Goal: Information Seeking & Learning: Find specific fact

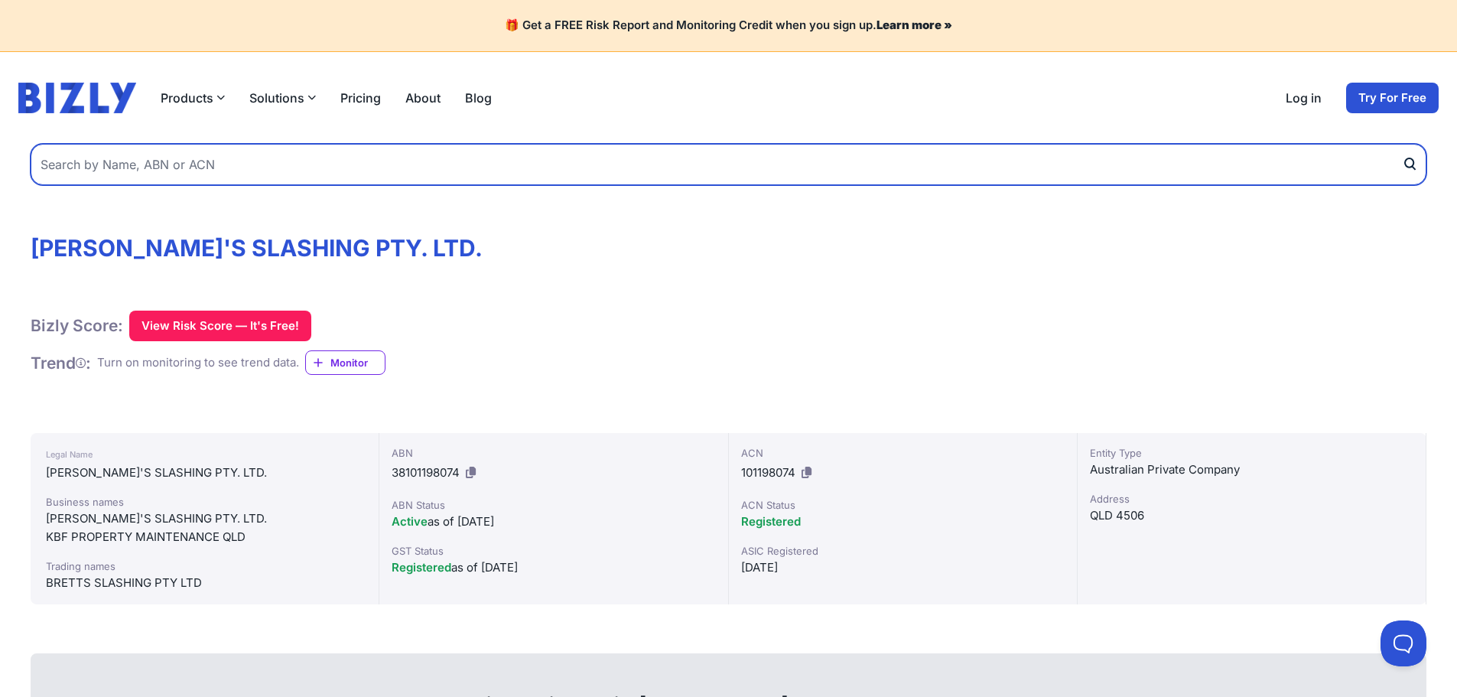
click at [204, 169] on input "text" at bounding box center [729, 164] width 1396 height 41
type input "impact"
click at [1402, 144] on button "submit" at bounding box center [1414, 164] width 24 height 41
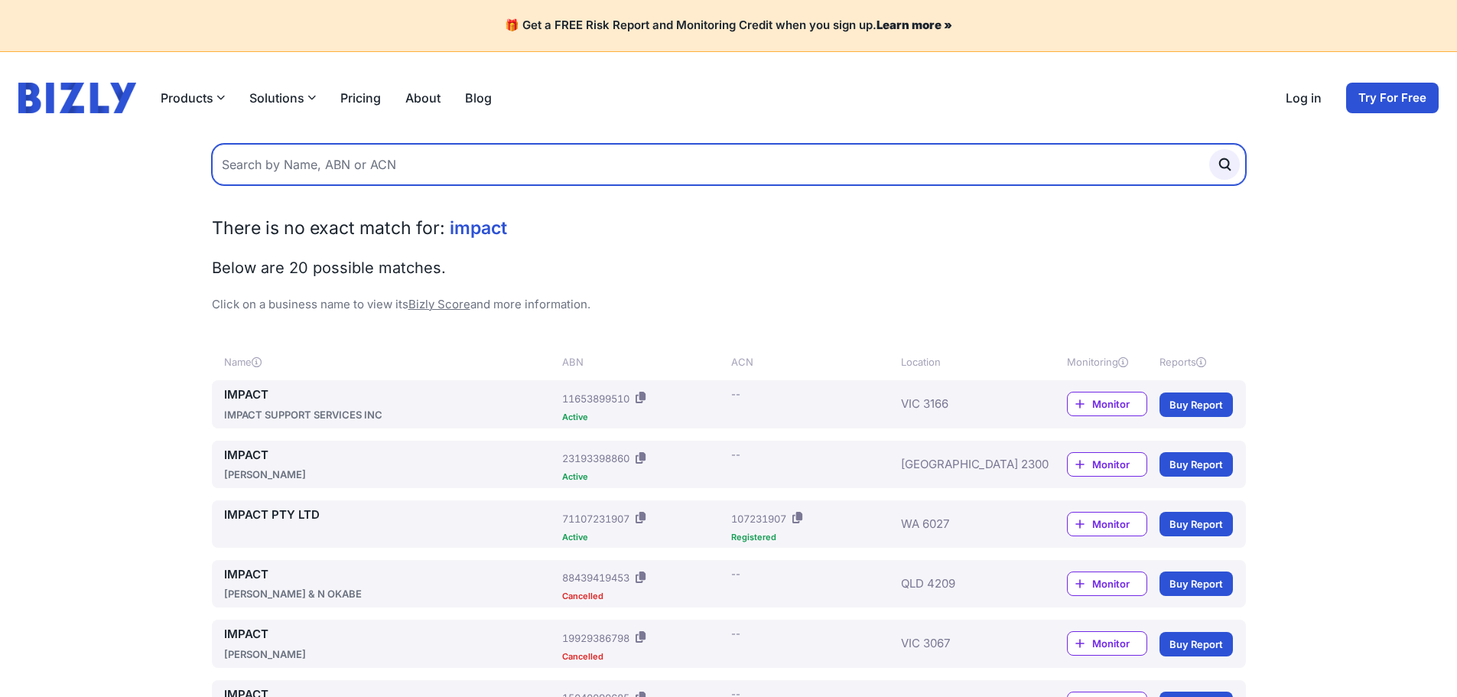
click at [280, 158] on input "text" at bounding box center [729, 164] width 1034 height 41
type input "impact ground"
click at [1209, 149] on button "submit" at bounding box center [1224, 164] width 31 height 31
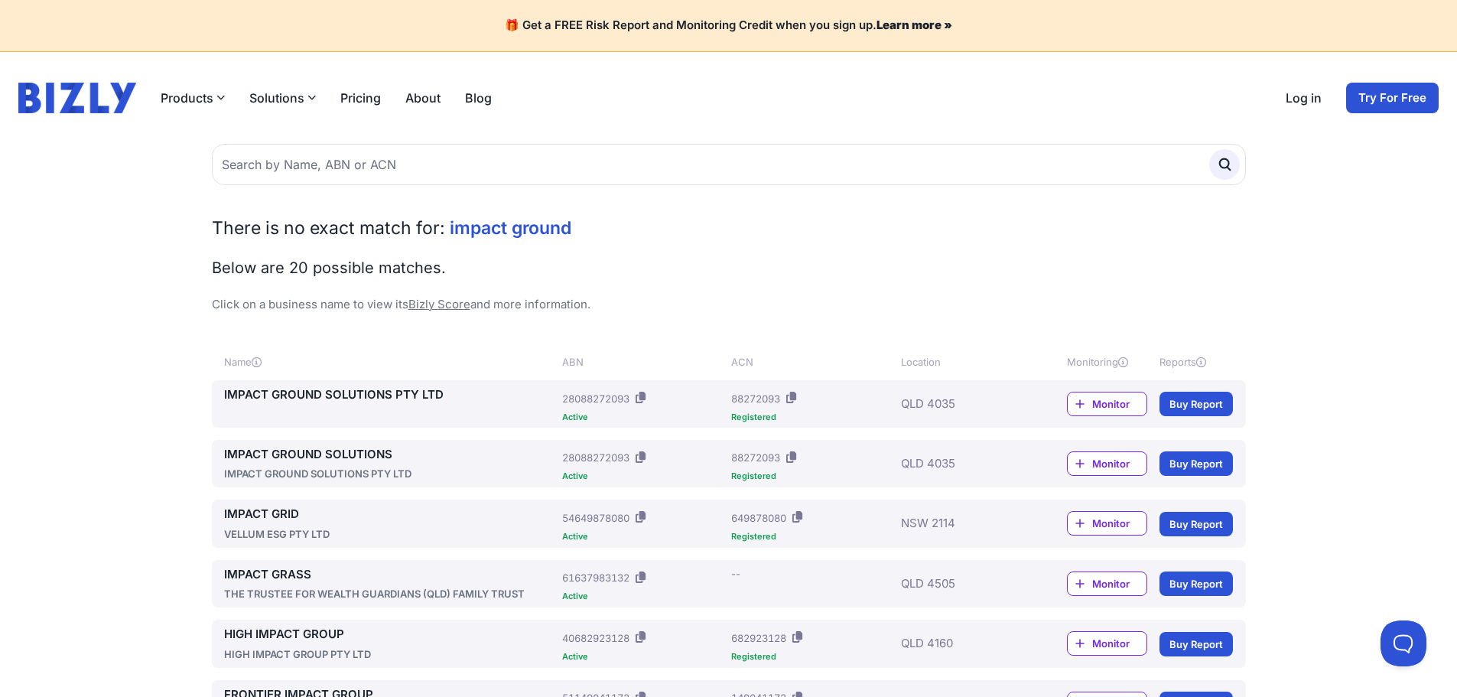
click at [272, 448] on link "IMPACT GROUND SOLUTIONS" at bounding box center [390, 455] width 333 height 18
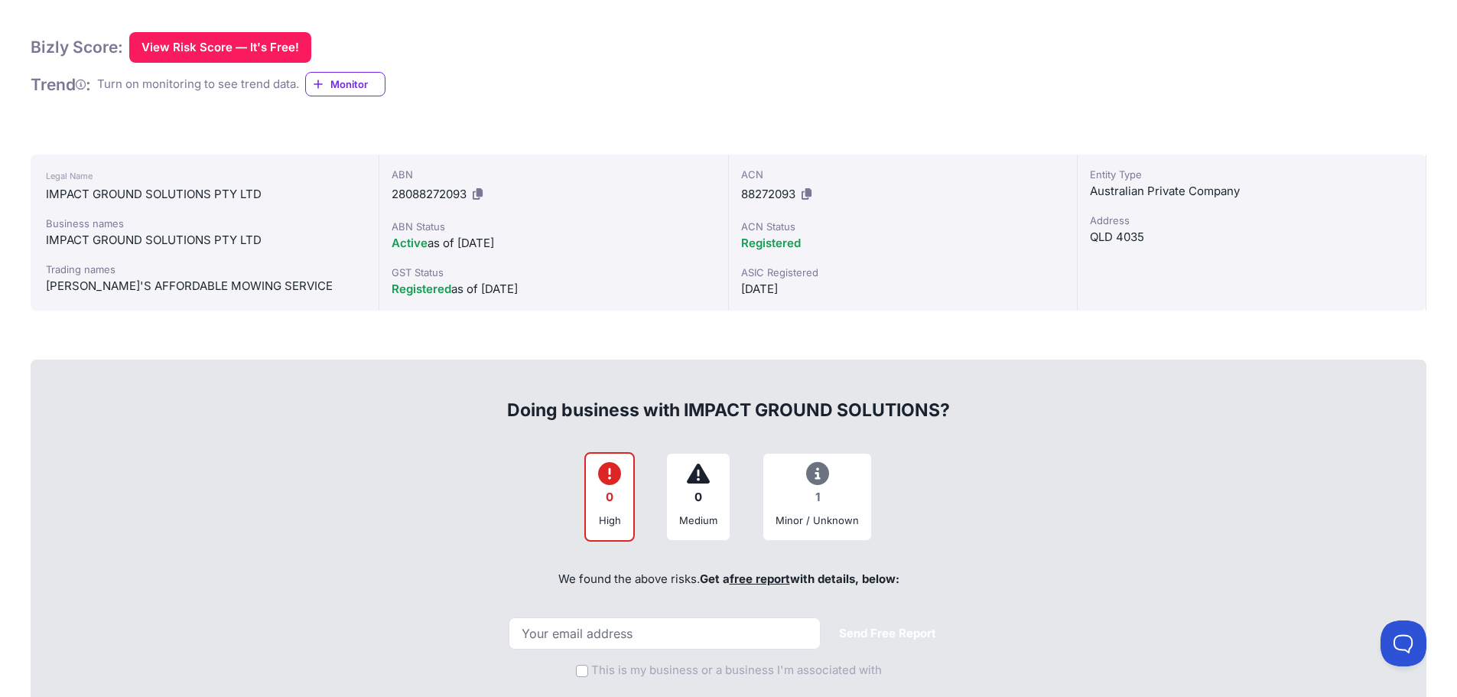
scroll to position [306, 0]
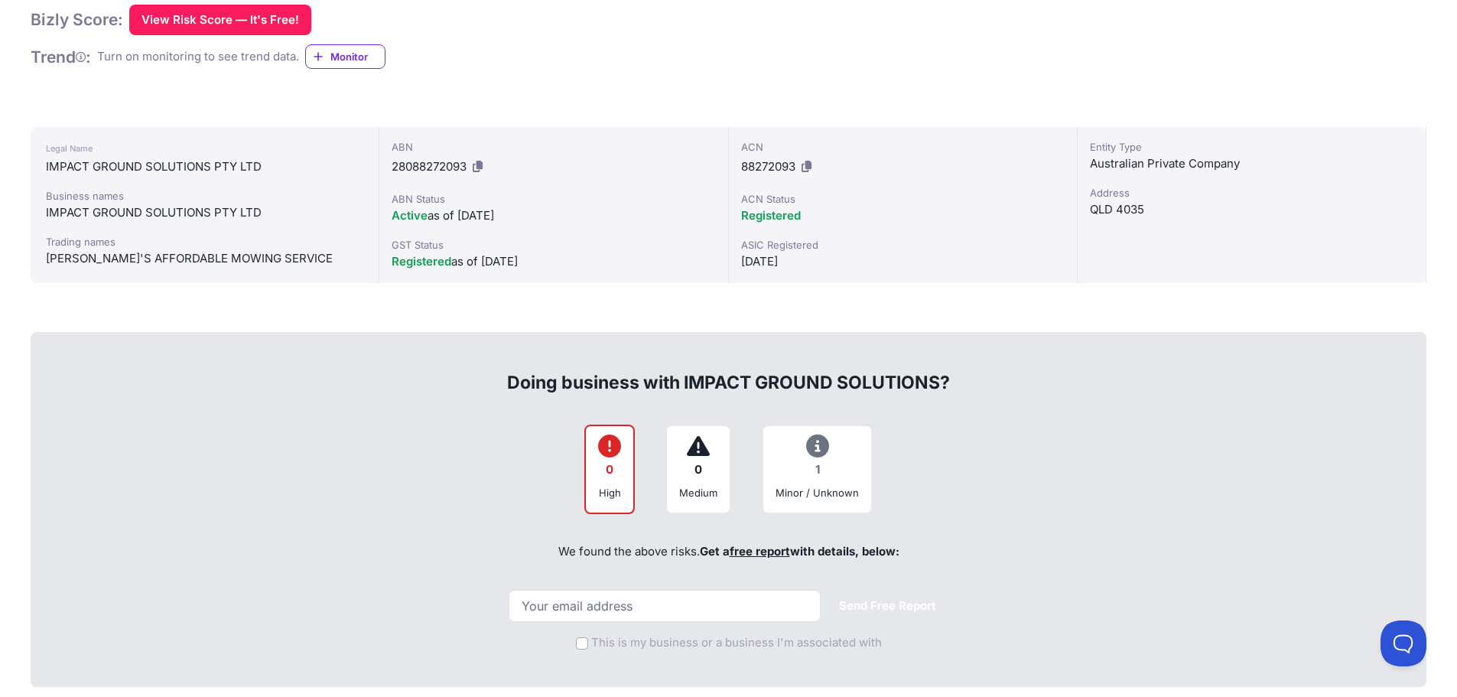
click at [818, 447] on icon at bounding box center [817, 446] width 23 height 1
click at [815, 473] on div "1" at bounding box center [817, 470] width 83 height 30
click at [811, 493] on div "Minor / Unknown" at bounding box center [817, 492] width 83 height 15
click at [810, 446] on icon at bounding box center [817, 446] width 23 height 1
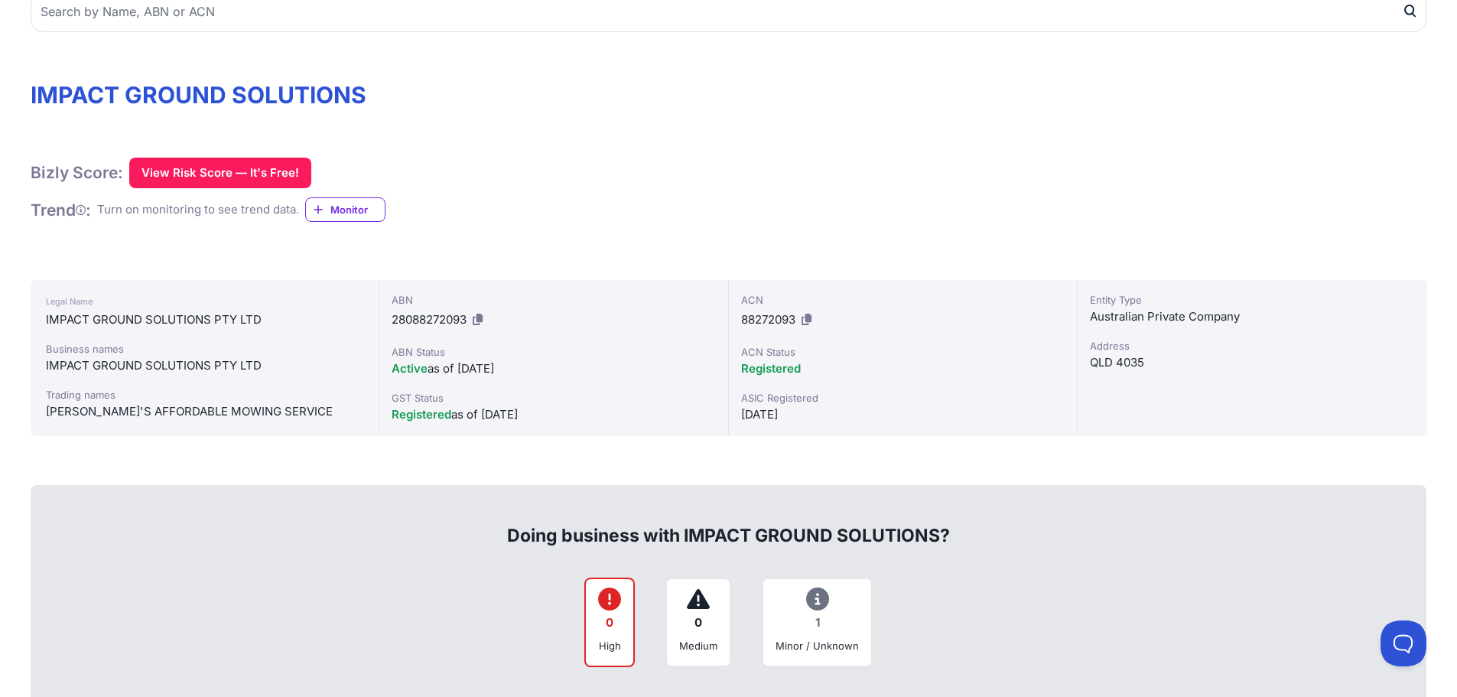
scroll to position [0, 0]
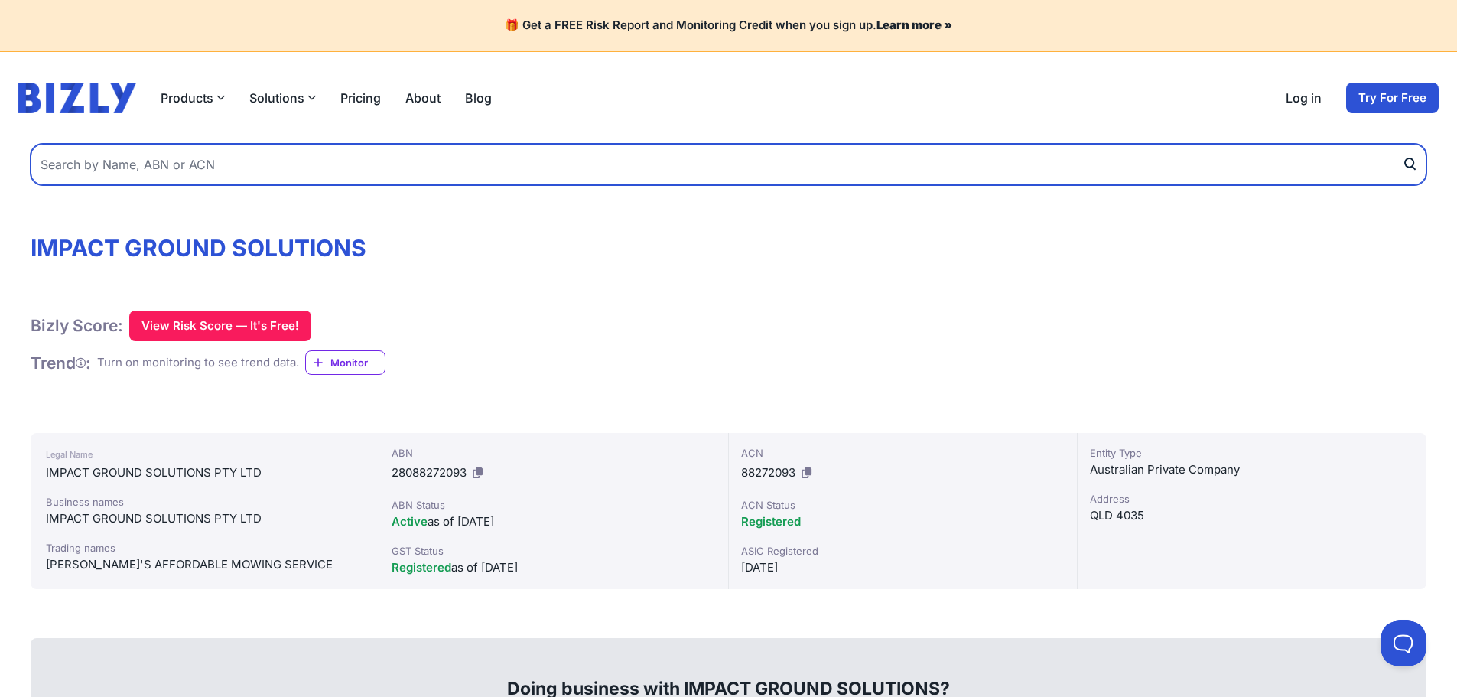
click at [210, 168] on input "text" at bounding box center [729, 164] width 1396 height 41
type input "sja media"
click at [1402, 144] on button "submit" at bounding box center [1414, 164] width 24 height 41
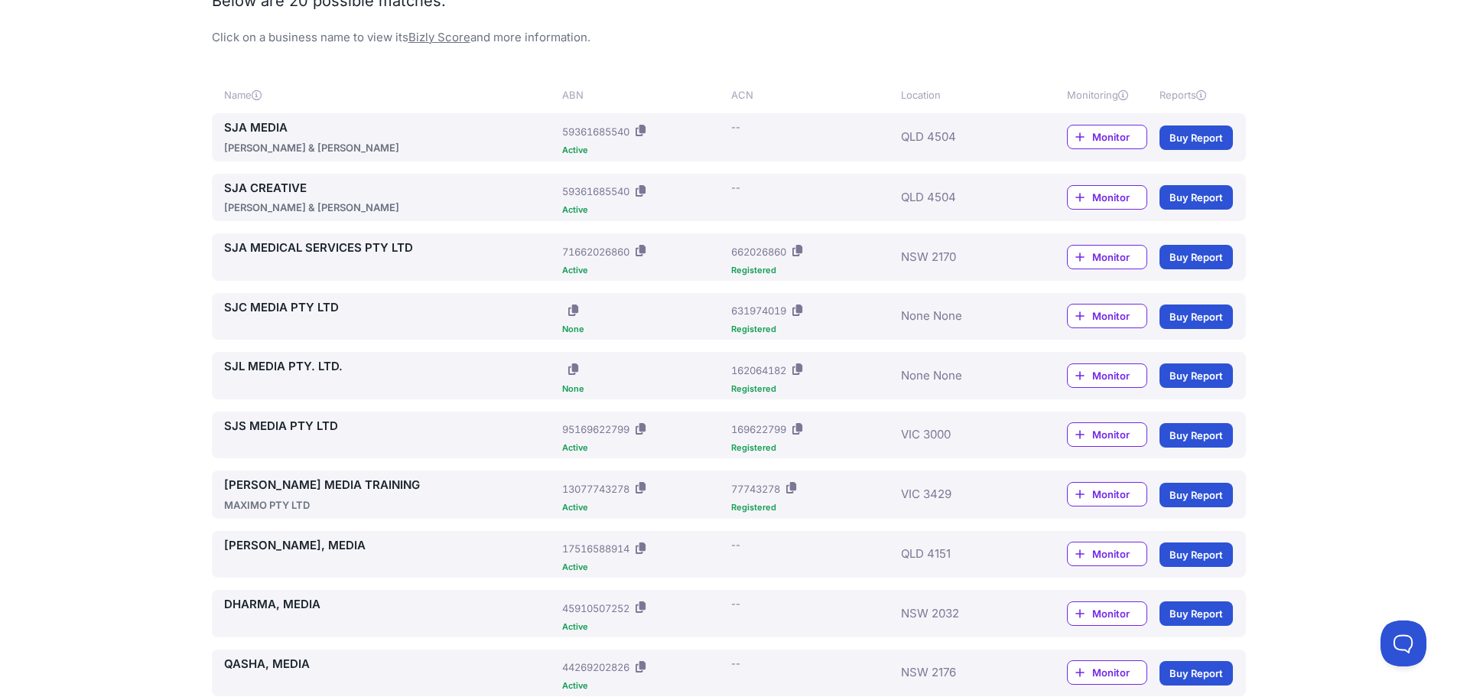
scroll to position [242, 0]
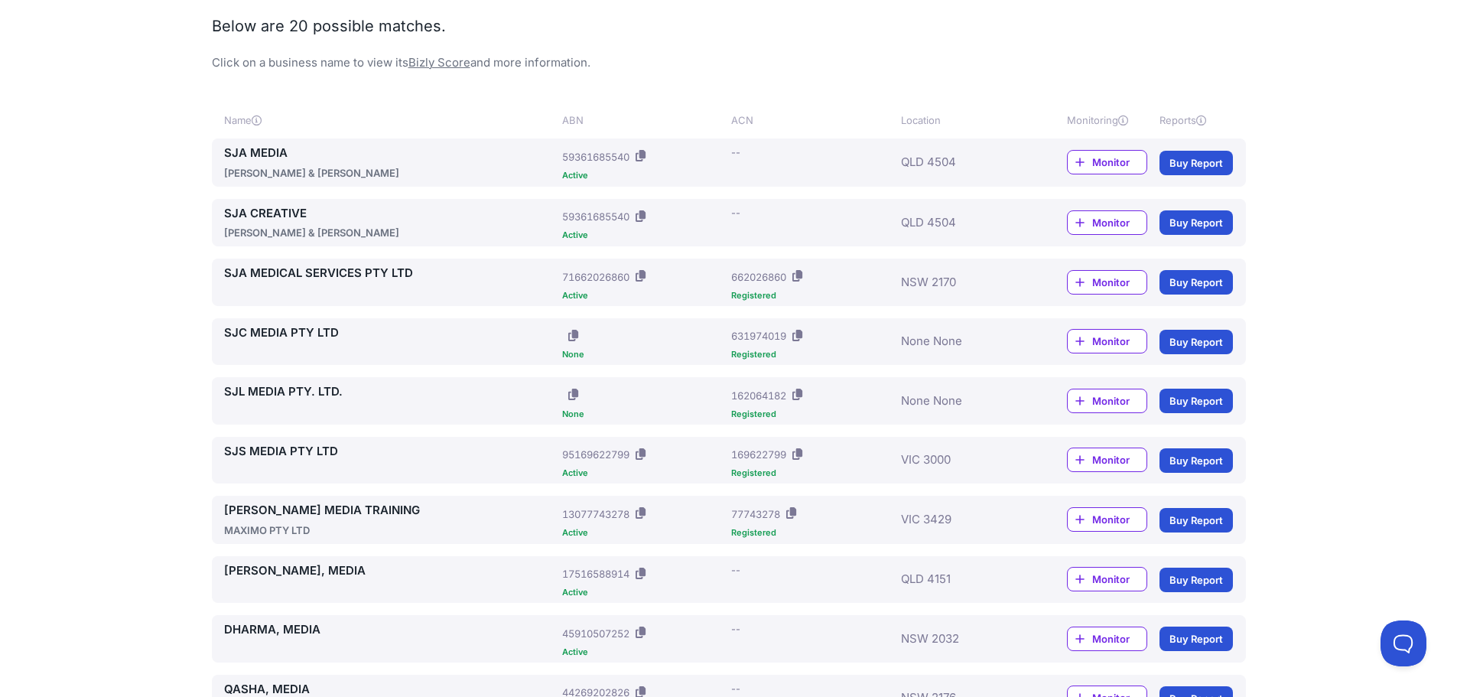
click at [272, 158] on link "SJA MEDIA" at bounding box center [390, 154] width 333 height 18
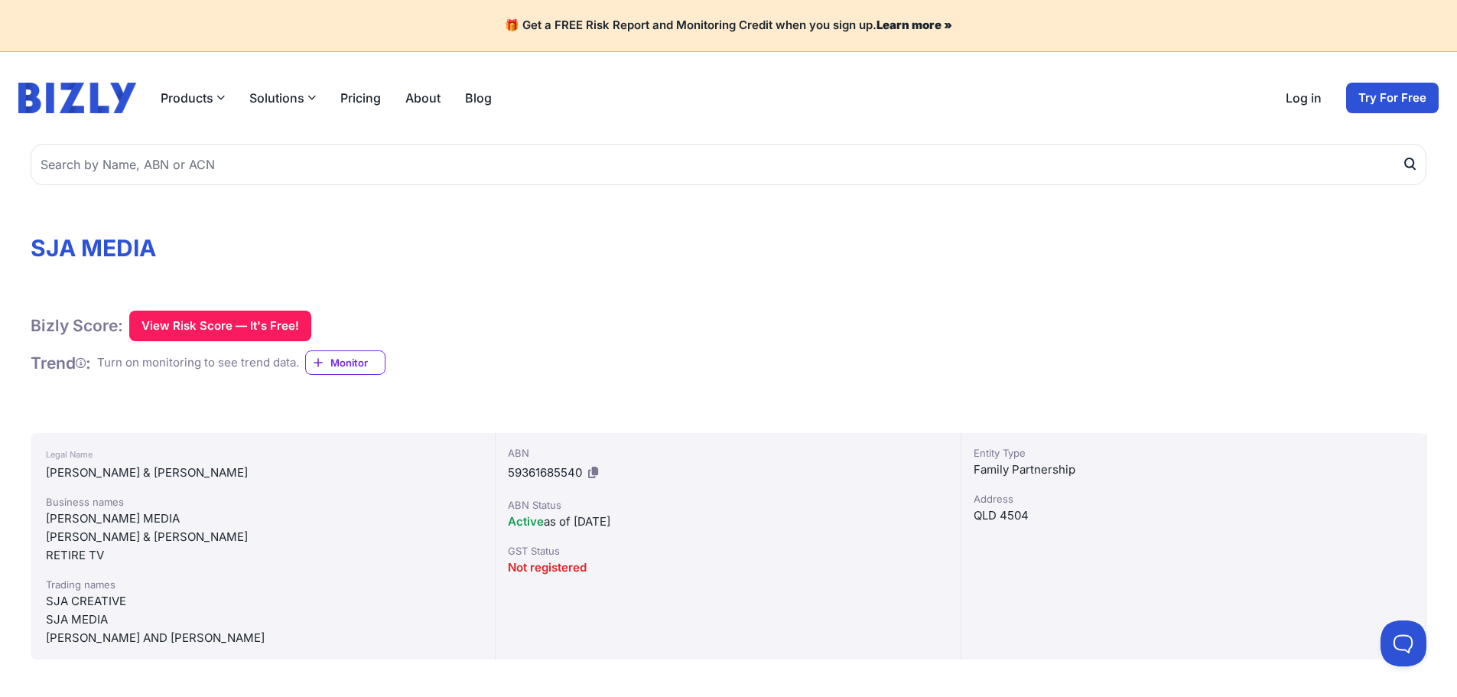
scroll to position [76, 0]
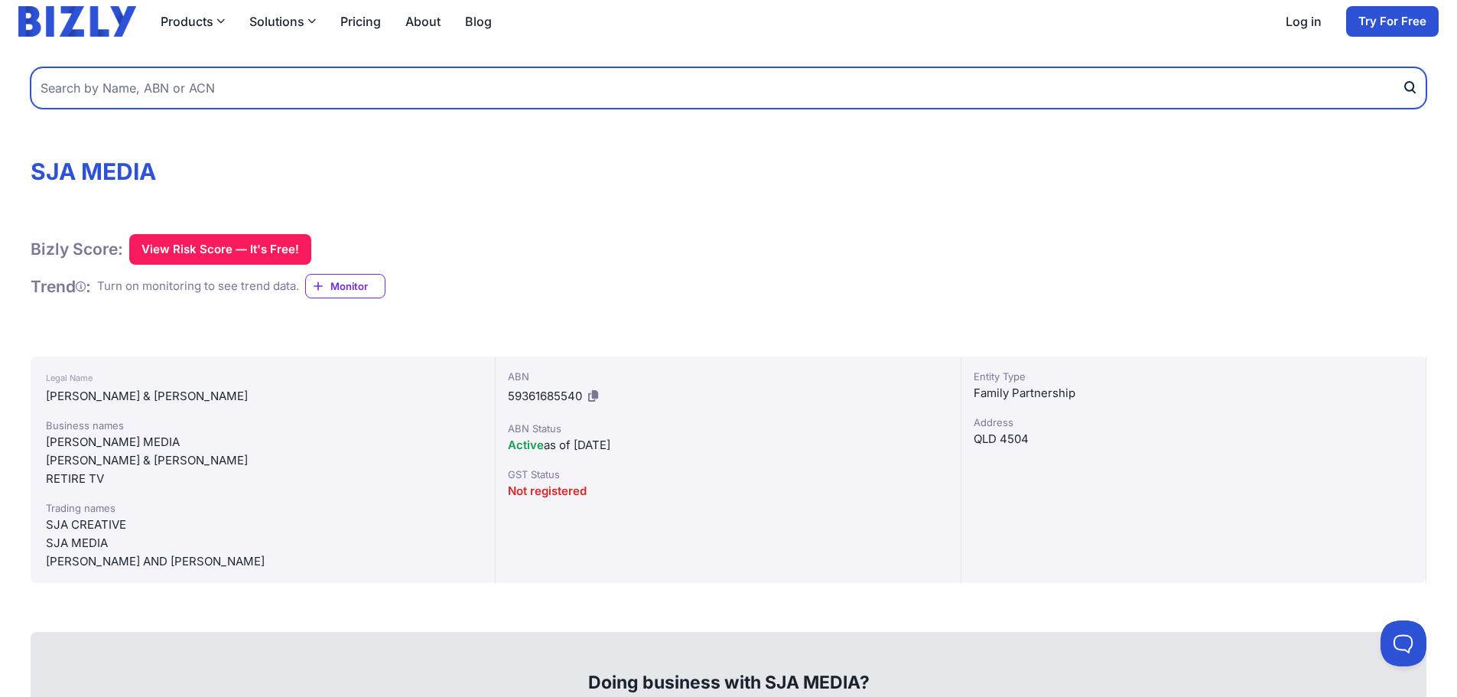
click at [116, 83] on input "text" at bounding box center [729, 87] width 1396 height 41
type input "impact ground"
click at [1402, 67] on button "submit" at bounding box center [1414, 87] width 24 height 41
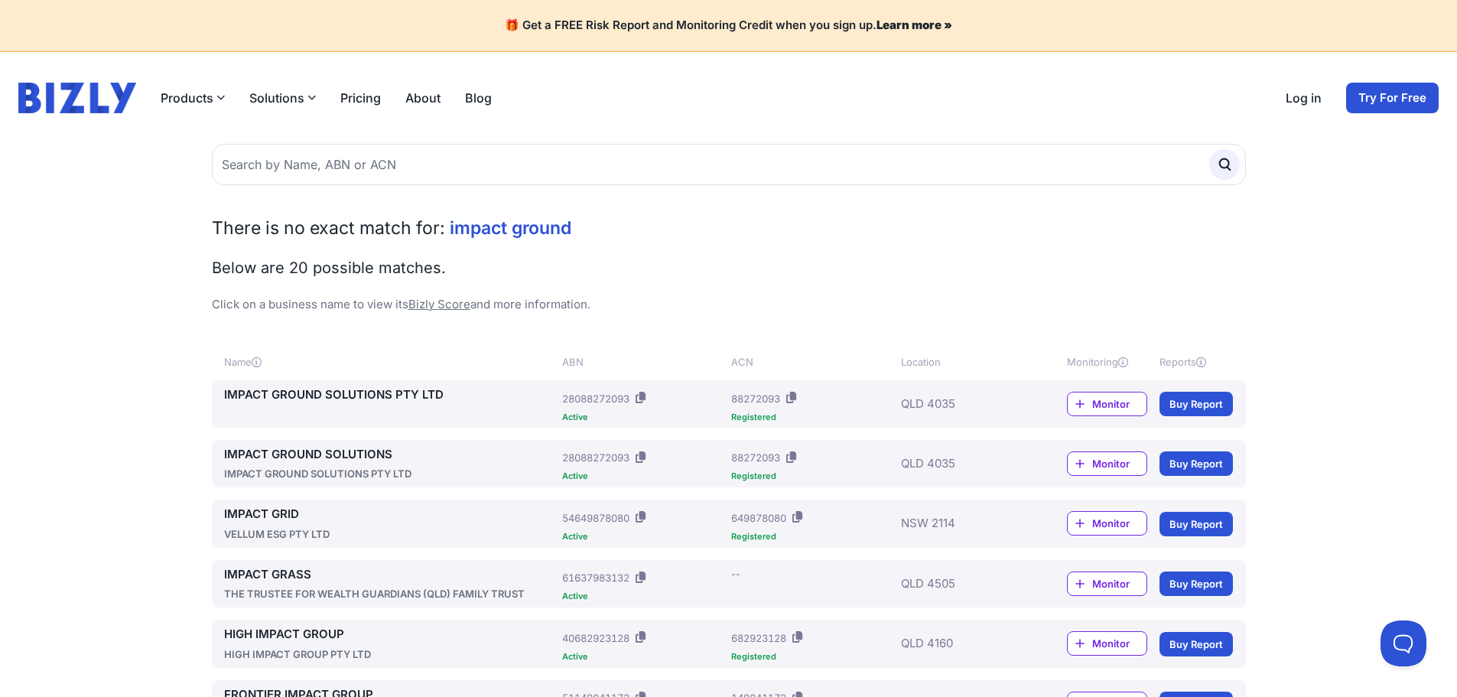
click at [334, 456] on link "IMPACT GROUND SOLUTIONS" at bounding box center [390, 455] width 333 height 18
click at [319, 398] on link "IMPACT GROUND SOLUTIONS PTY LTD" at bounding box center [390, 395] width 333 height 18
